Goal: Information Seeking & Learning: Learn about a topic

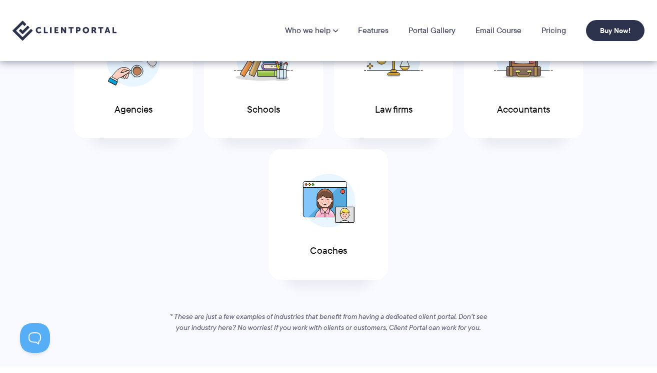
scroll to position [607, 0]
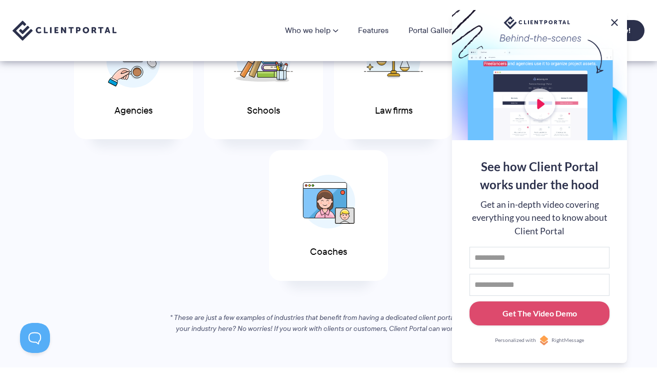
click at [615, 20] on button at bounding box center [615, 23] width 12 height 12
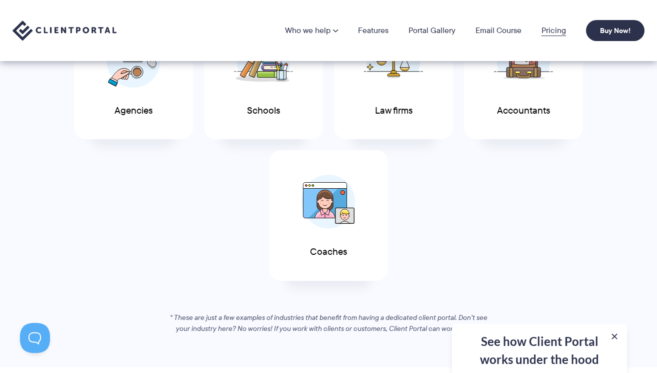
click at [555, 30] on link "Pricing" at bounding box center [554, 31] width 25 height 8
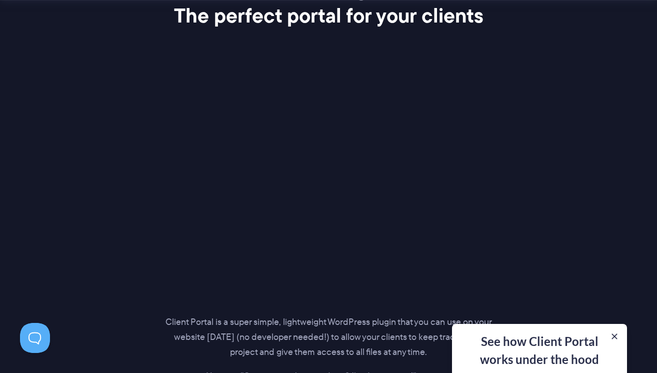
scroll to position [1420, 0]
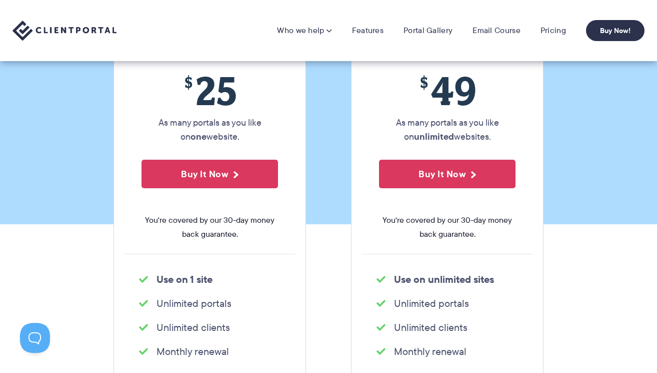
scroll to position [154, 0]
